Goal: Find specific page/section: Find specific page/section

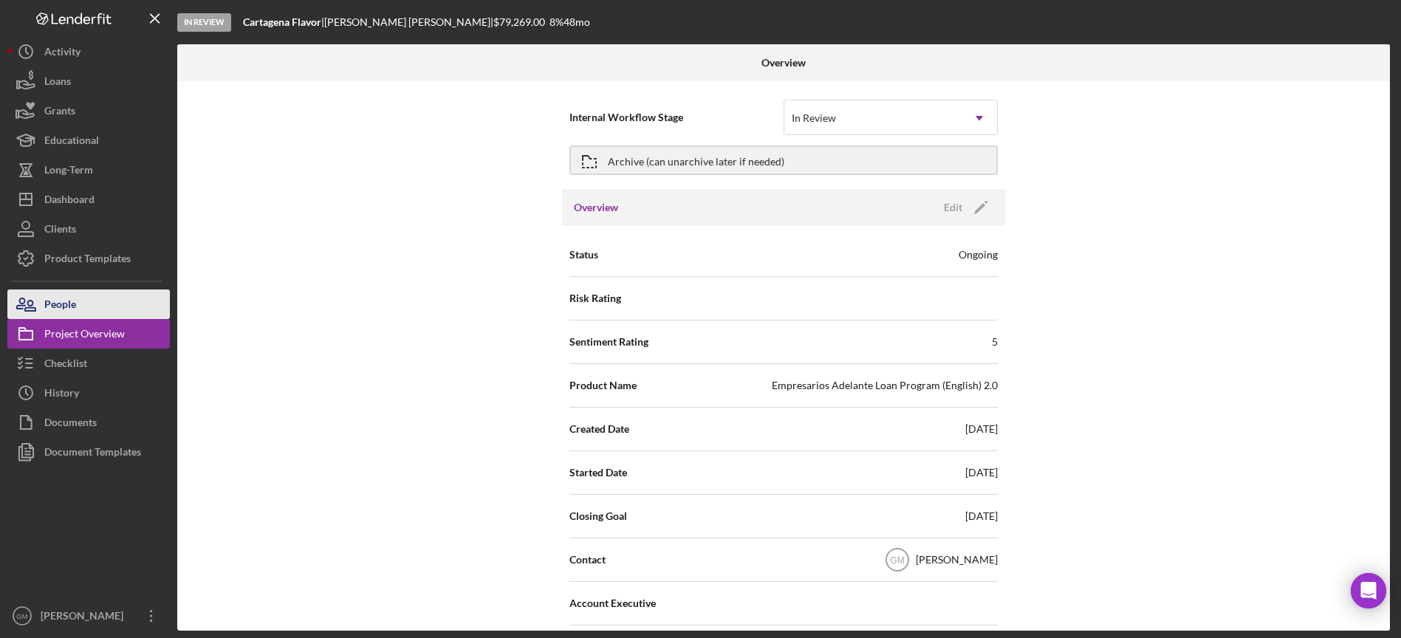
drag, startPoint x: 80, startPoint y: 302, endPoint x: 128, endPoint y: 310, distance: 48.7
click at [80, 302] on button "People" at bounding box center [88, 305] width 162 height 30
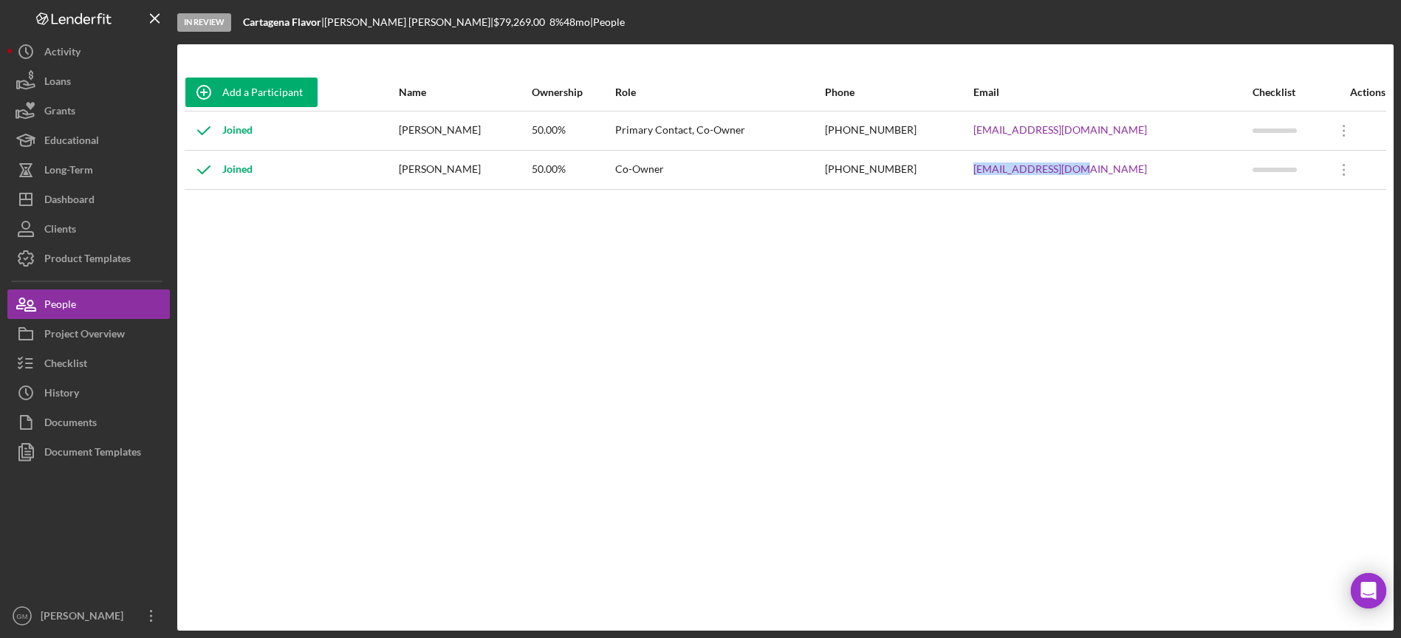
drag, startPoint x: 1143, startPoint y: 171, endPoint x: 982, endPoint y: 172, distance: 161.0
click at [982, 172] on tr "Joined [PERSON_NAME] 50.00% Co-Owner [PHONE_NUMBER] [EMAIL_ADDRESS][DOMAIN_NAME…" at bounding box center [786, 169] width 1202 height 39
